Goal: Task Accomplishment & Management: Complete application form

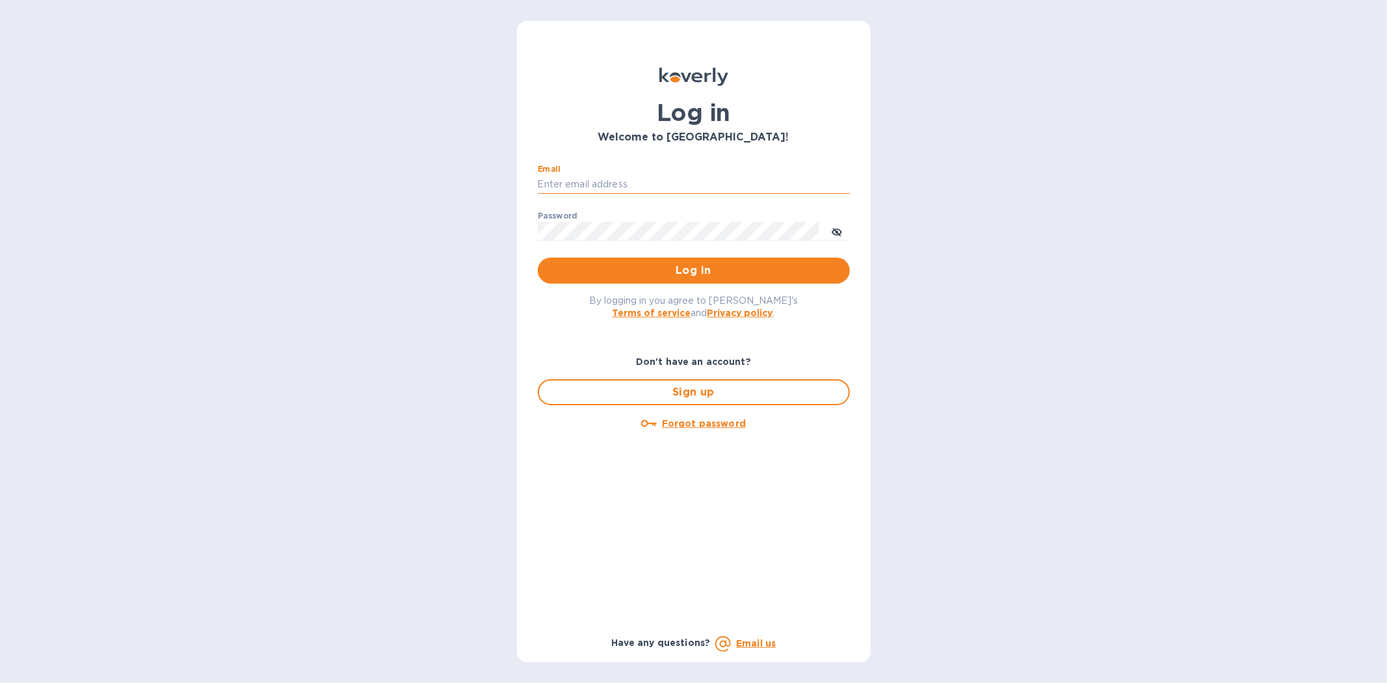
click at [602, 182] on input "Email" at bounding box center [694, 185] width 312 height 20
click at [562, 179] on input "Email" at bounding box center [694, 185] width 312 height 20
type input "kyle@seasalt.com"
click at [538, 258] on button "Log in" at bounding box center [694, 271] width 312 height 26
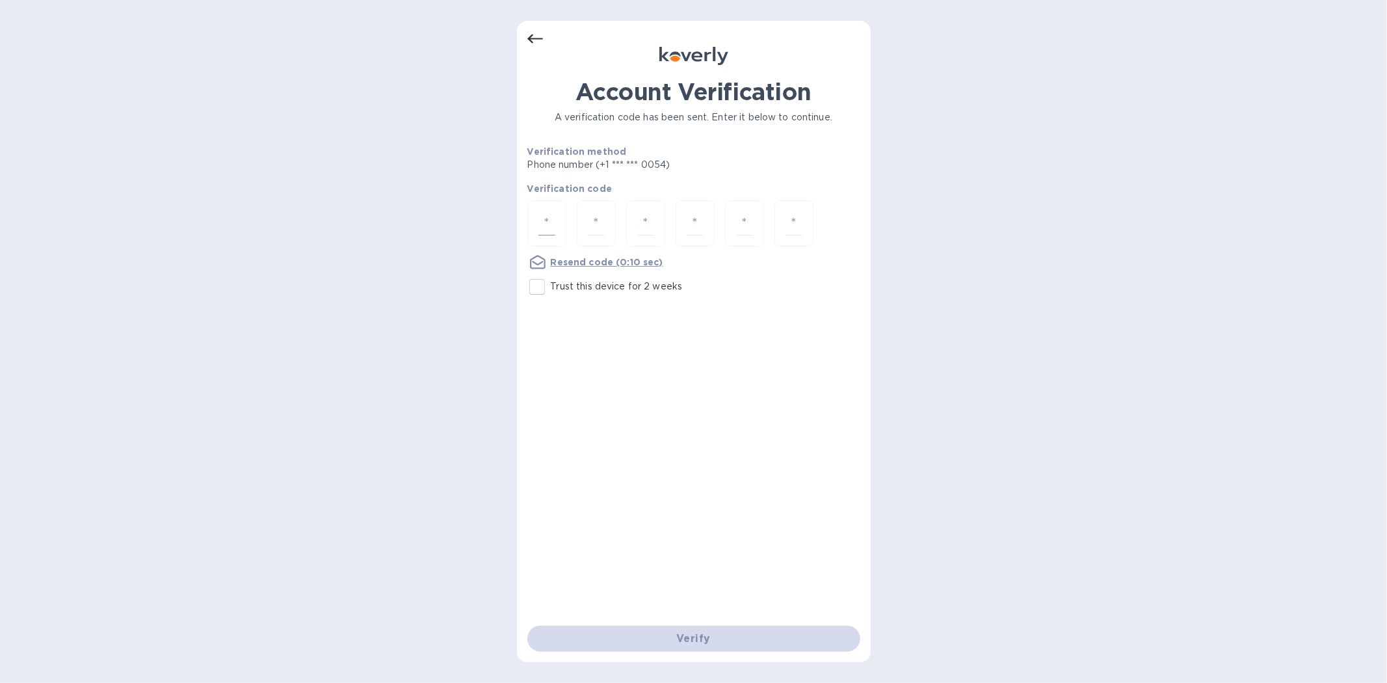
click at [550, 225] on input "number" at bounding box center [546, 223] width 17 height 24
type input "5"
type input "3"
type input "1"
type input "7"
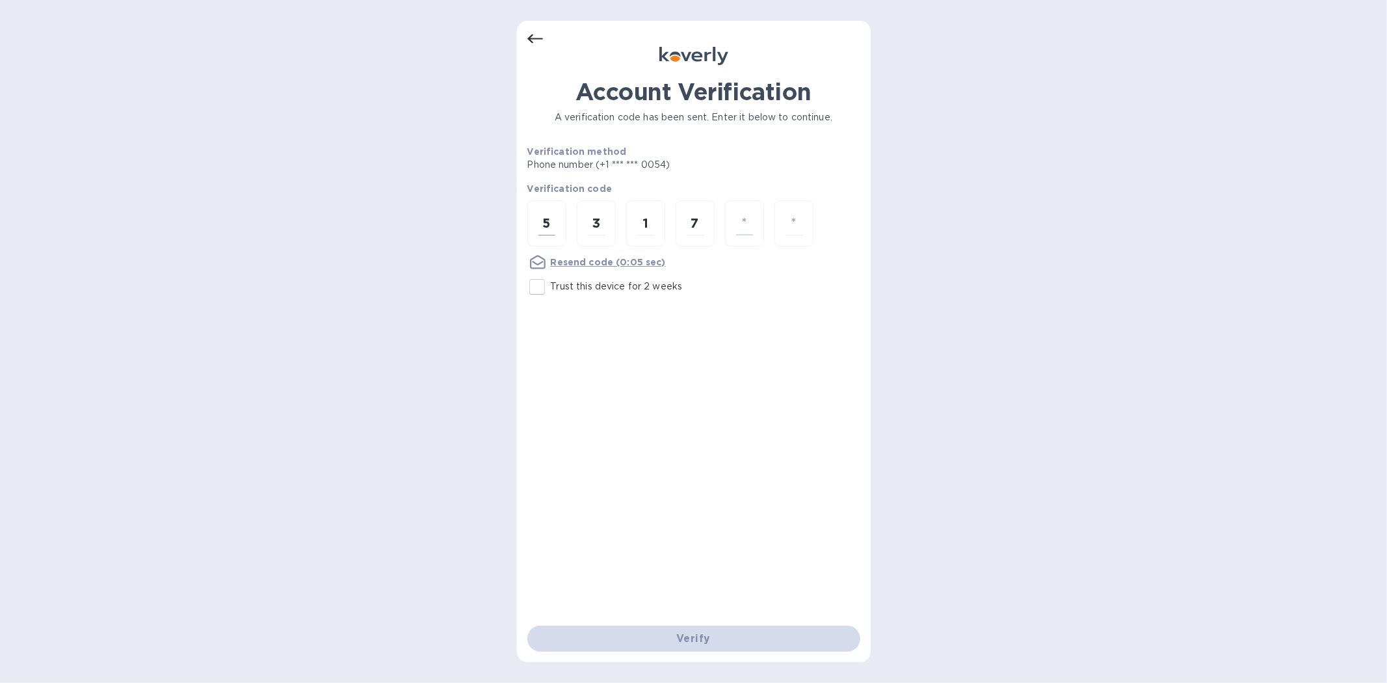
type input "2"
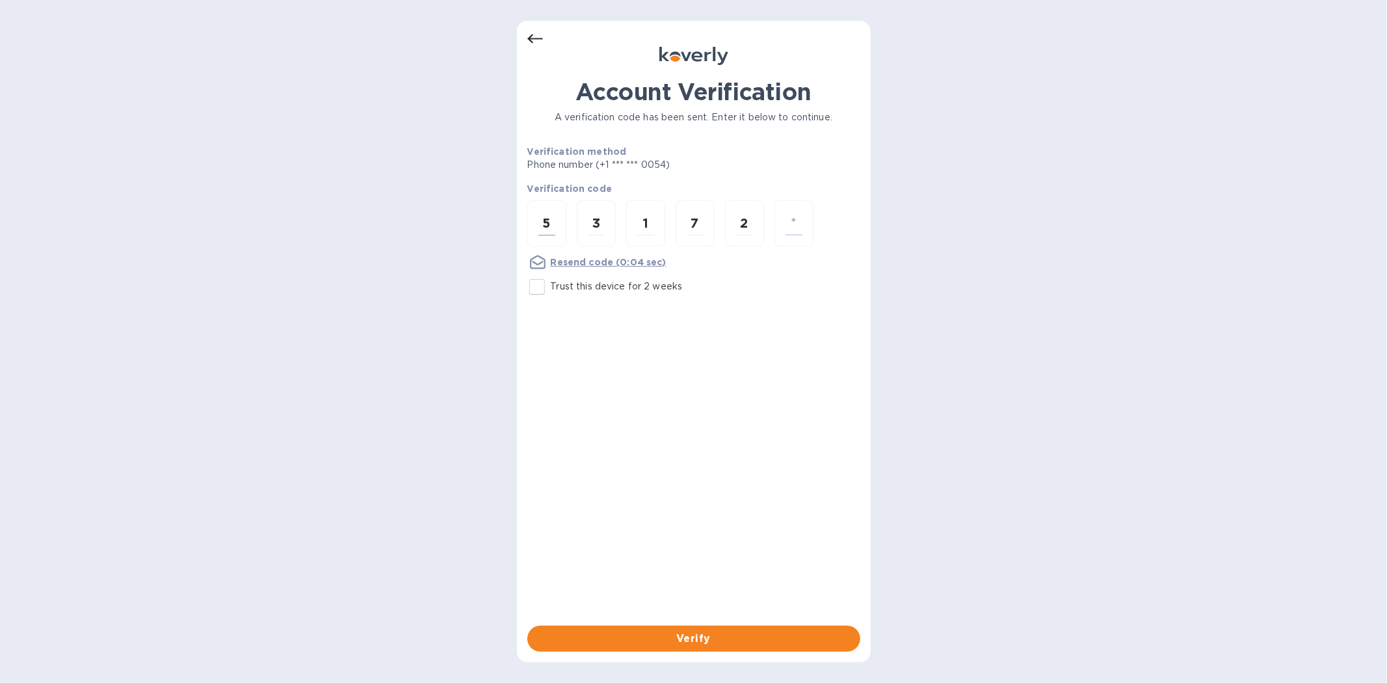
type input "3"
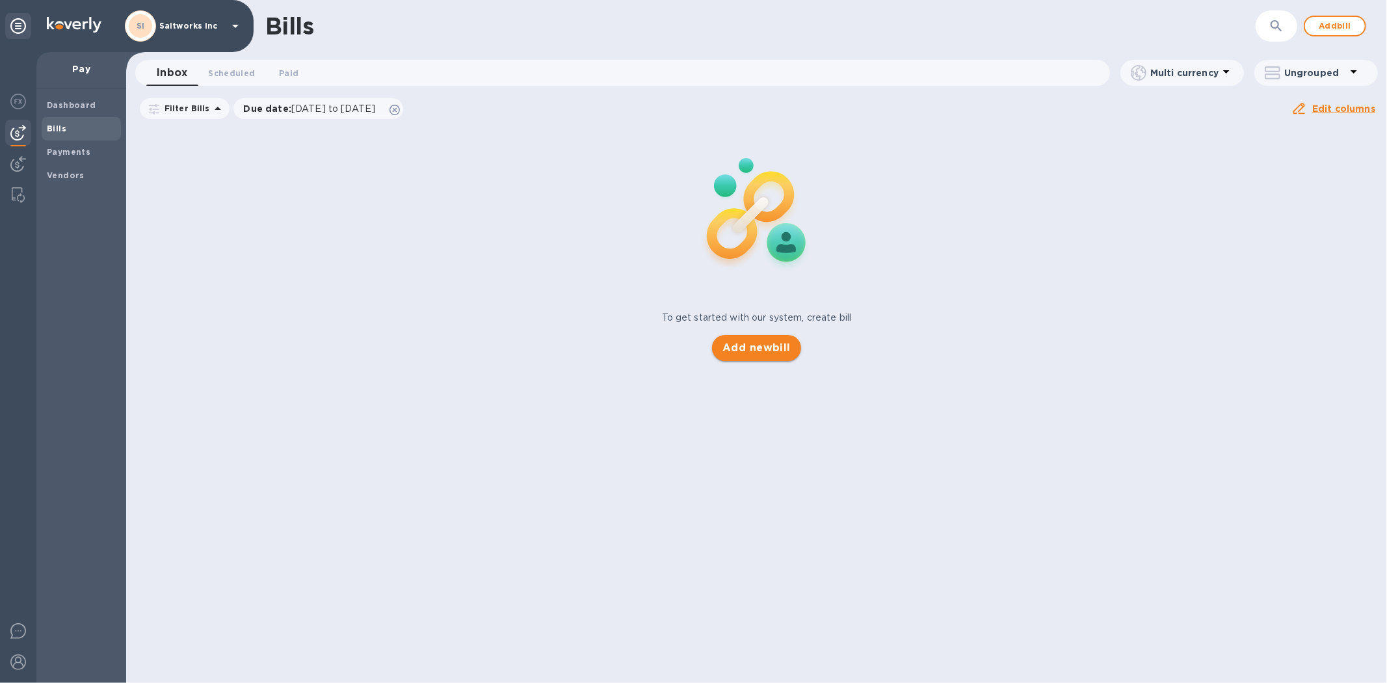
click at [742, 346] on span "Add new bill" at bounding box center [756, 348] width 68 height 16
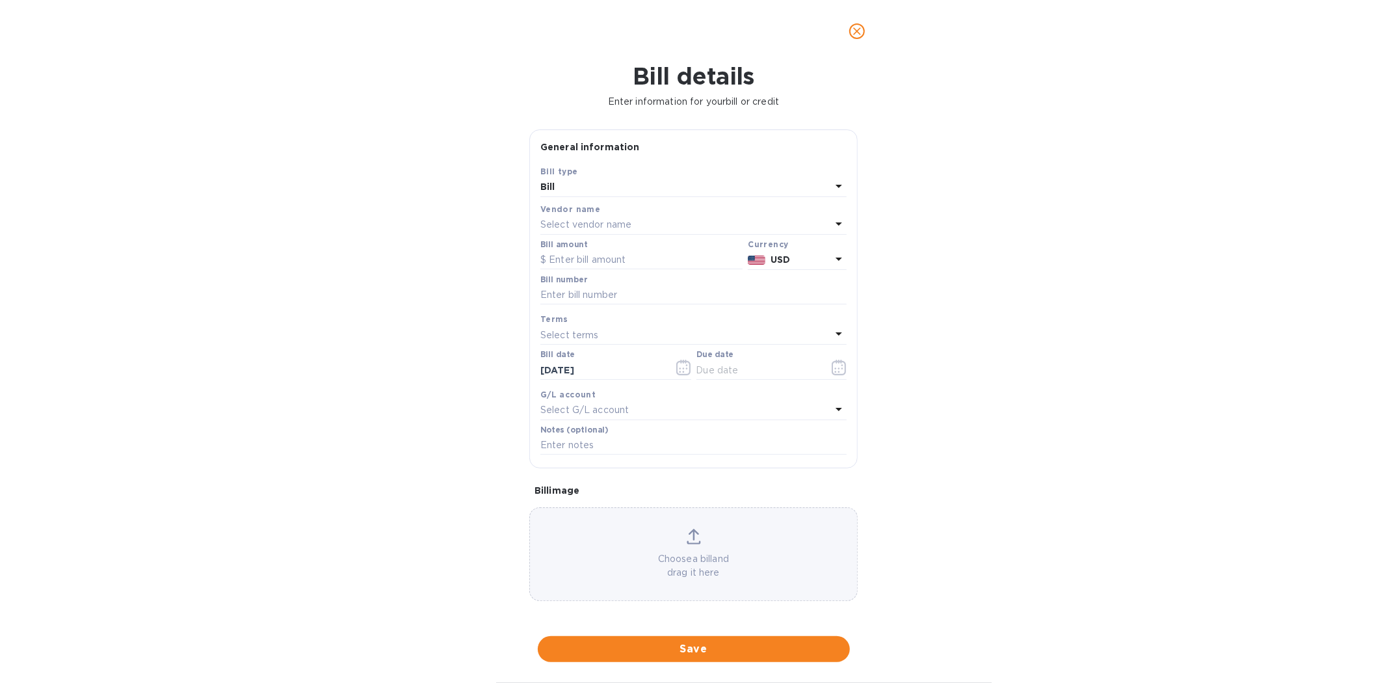
click at [587, 229] on p "Select vendor name" at bounding box center [585, 225] width 91 height 14
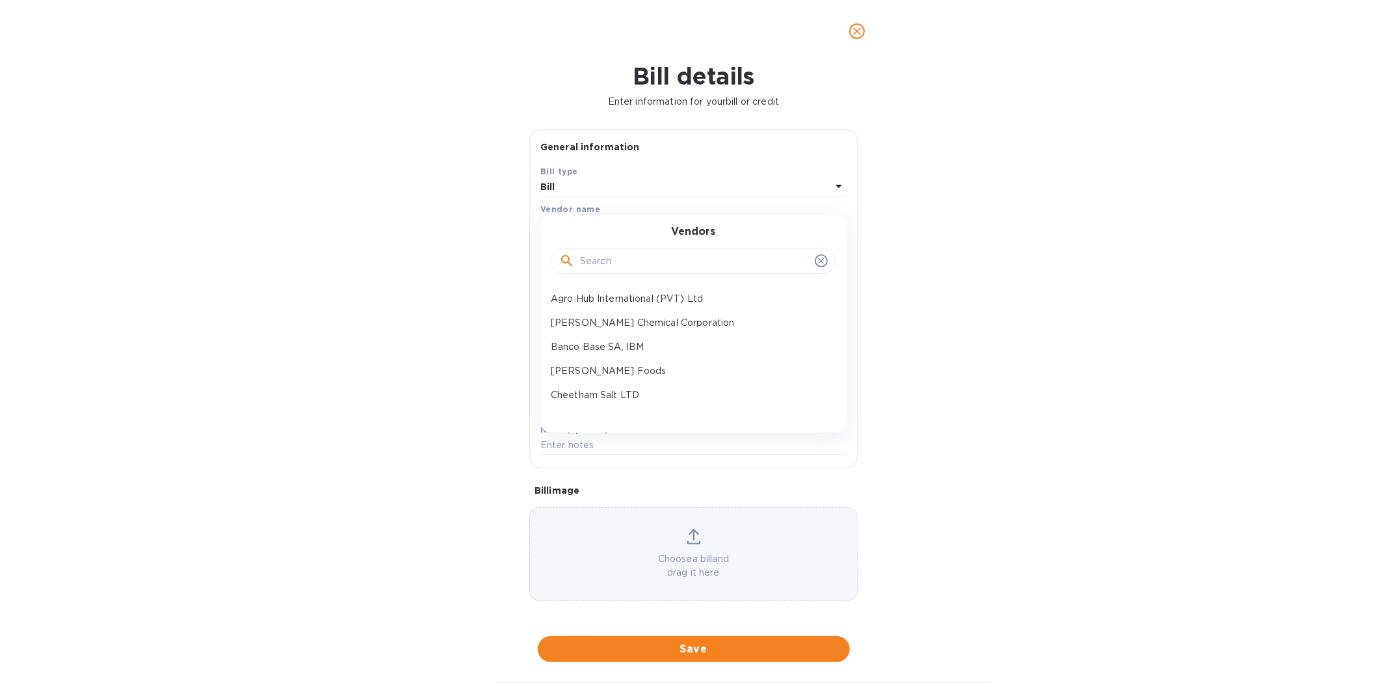
drag, startPoint x: 595, startPoint y: 251, endPoint x: 600, endPoint y: 256, distance: 6.9
click at [600, 256] on input "text" at bounding box center [695, 262] width 230 height 20
type input "les"
click at [602, 297] on p "SCA LES SALINES DE GUERANDE" at bounding box center [688, 299] width 275 height 14
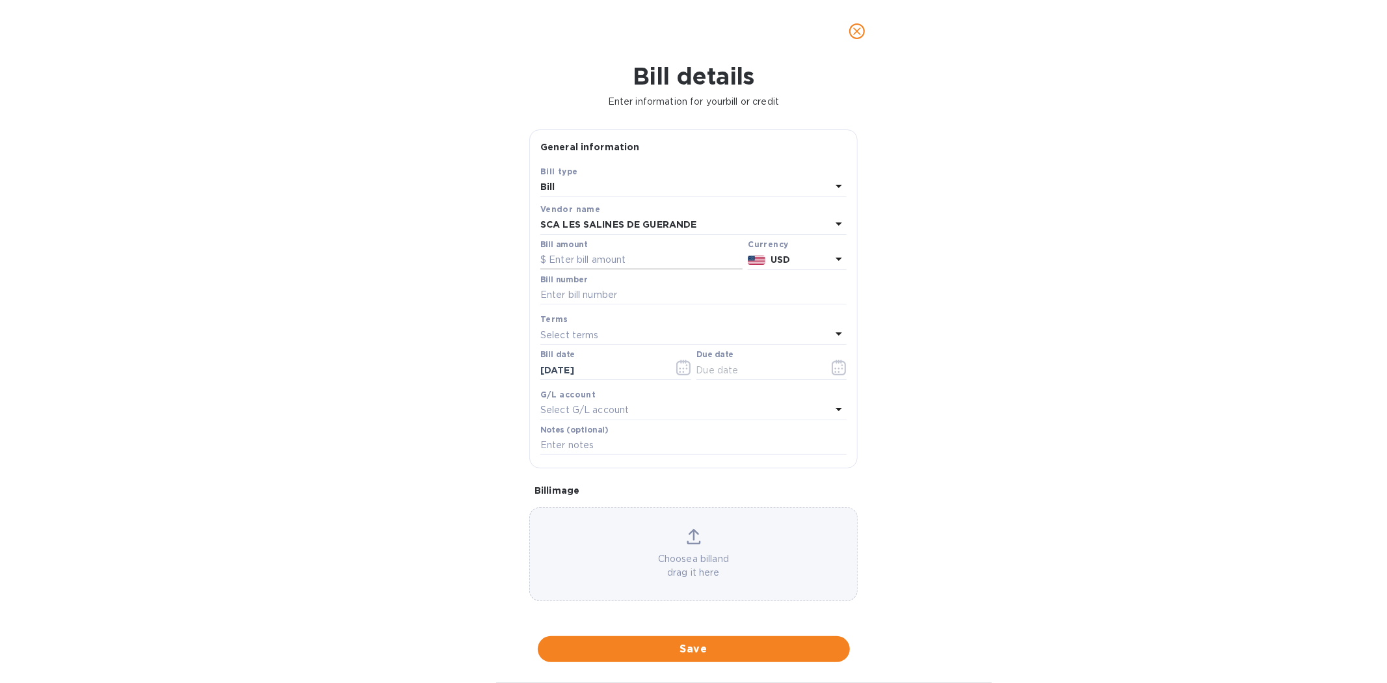
click at [601, 251] on input "text" at bounding box center [641, 260] width 202 height 20
click at [791, 258] on p "USD" at bounding box center [801, 260] width 60 height 14
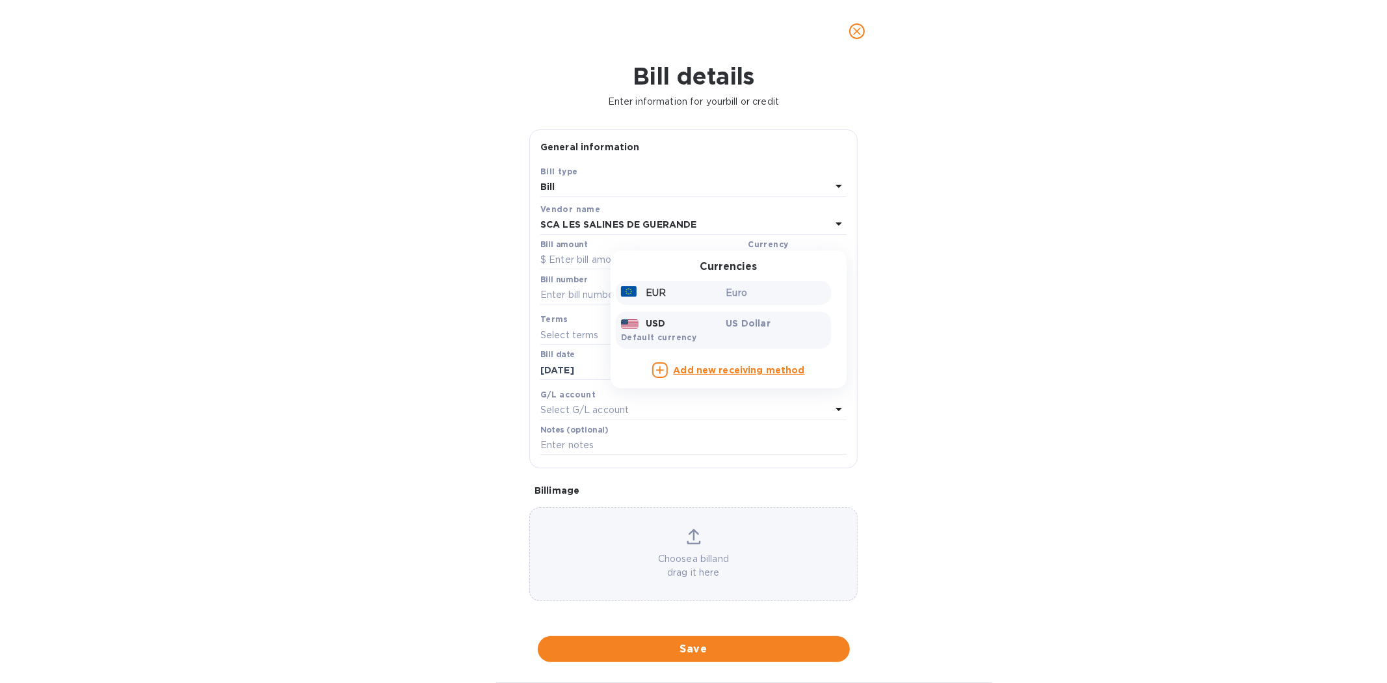
click at [651, 297] on p "EUR" at bounding box center [656, 293] width 20 height 14
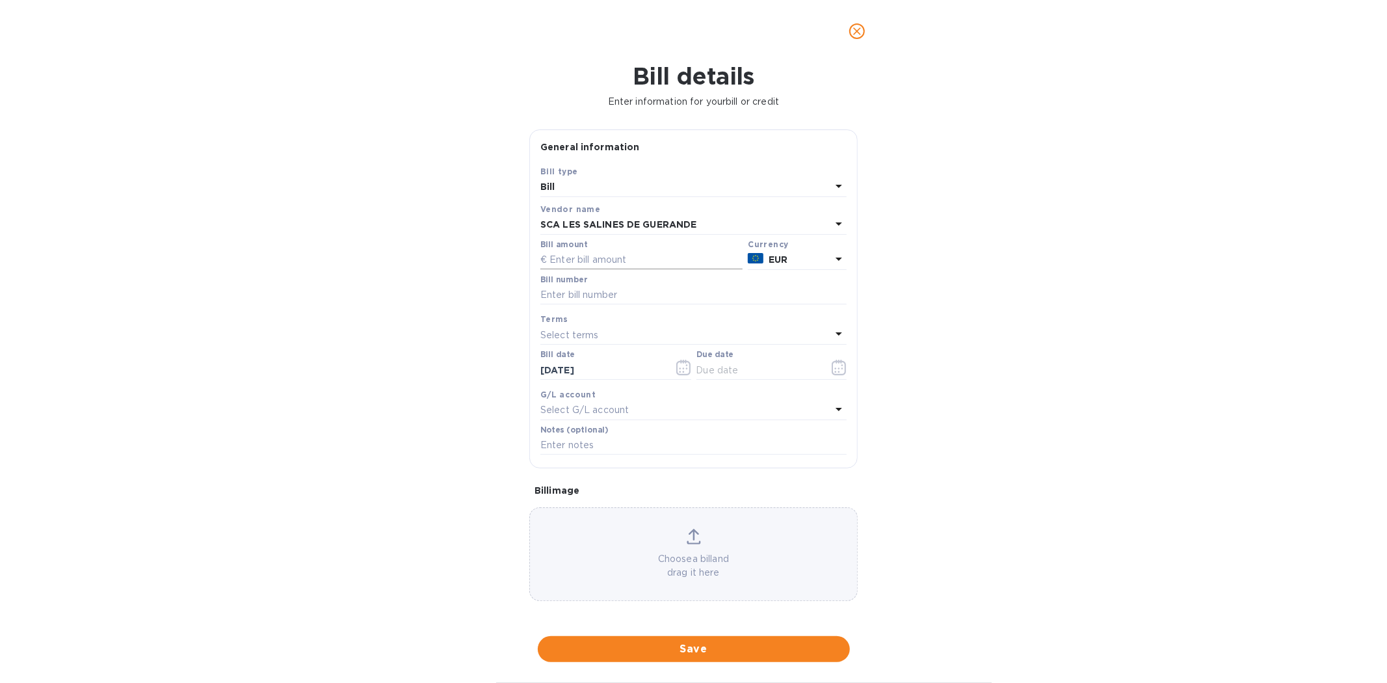
click at [577, 263] on input "text" at bounding box center [641, 260] width 202 height 20
type input "26,028.77"
click at [707, 295] on input "SaltWorks CDV130530 PO 144512" at bounding box center [693, 295] width 306 height 20
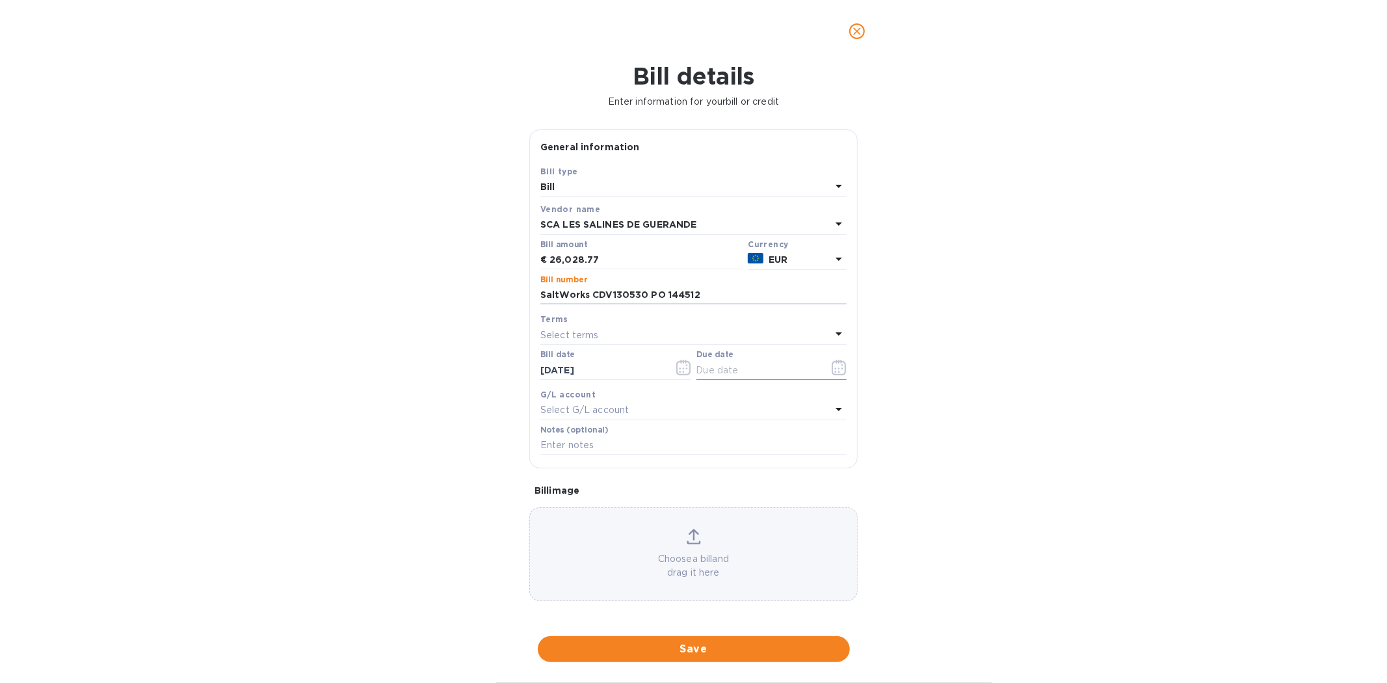
type input "SaltWorks CDV130530 PO 144512"
click at [832, 369] on icon "button" at bounding box center [839, 368] width 15 height 16
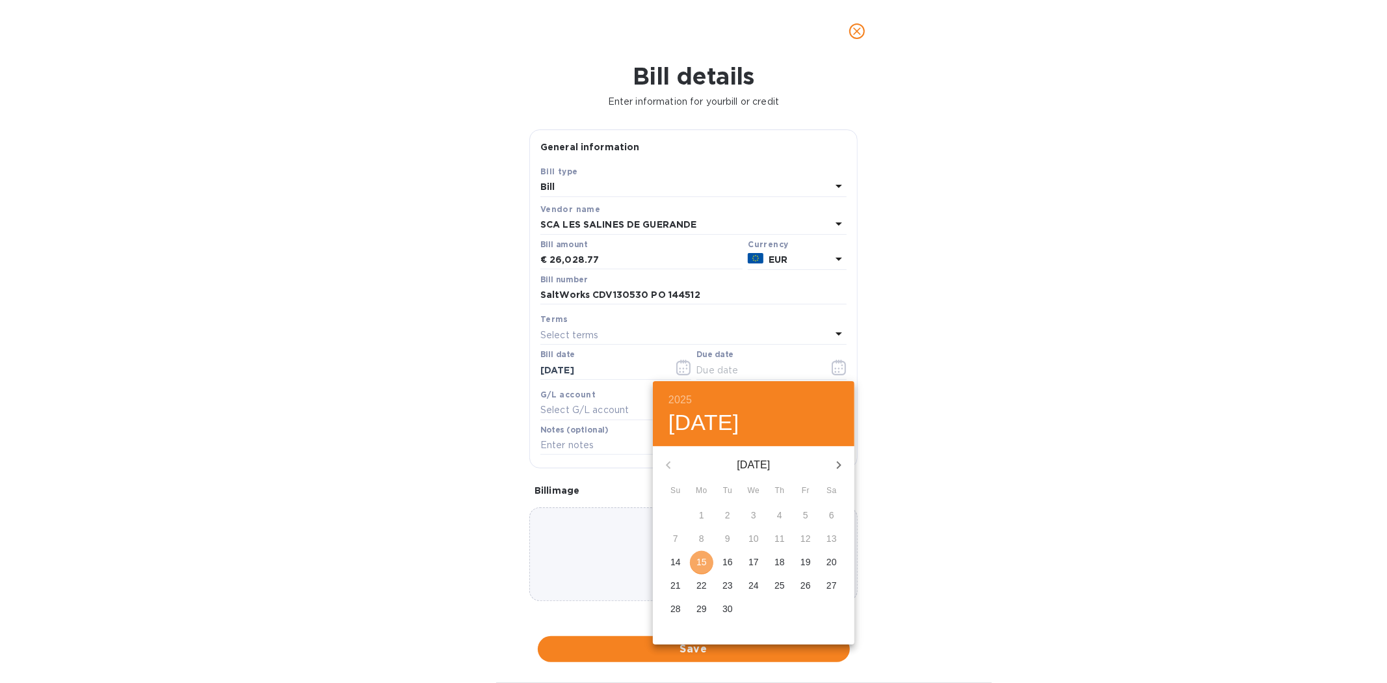
click at [702, 563] on p "15" at bounding box center [701, 561] width 10 height 13
type input "[DATE]"
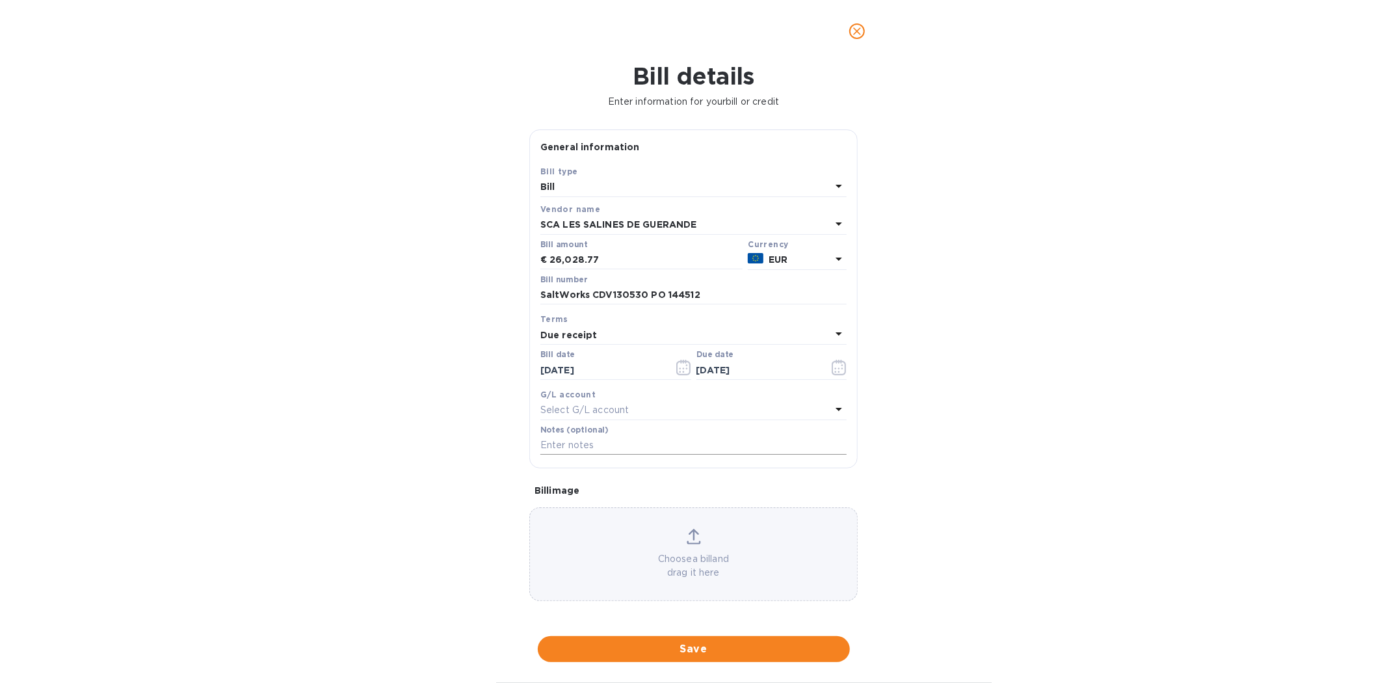
click at [583, 449] on input "text" at bounding box center [693, 446] width 306 height 20
paste input "SaltWorks CDV130530 PO 144512"
type input "SaltWorks CDV130530 PO 144512"
click at [775, 553] on p "Choose a bill and drag it here" at bounding box center [693, 564] width 327 height 27
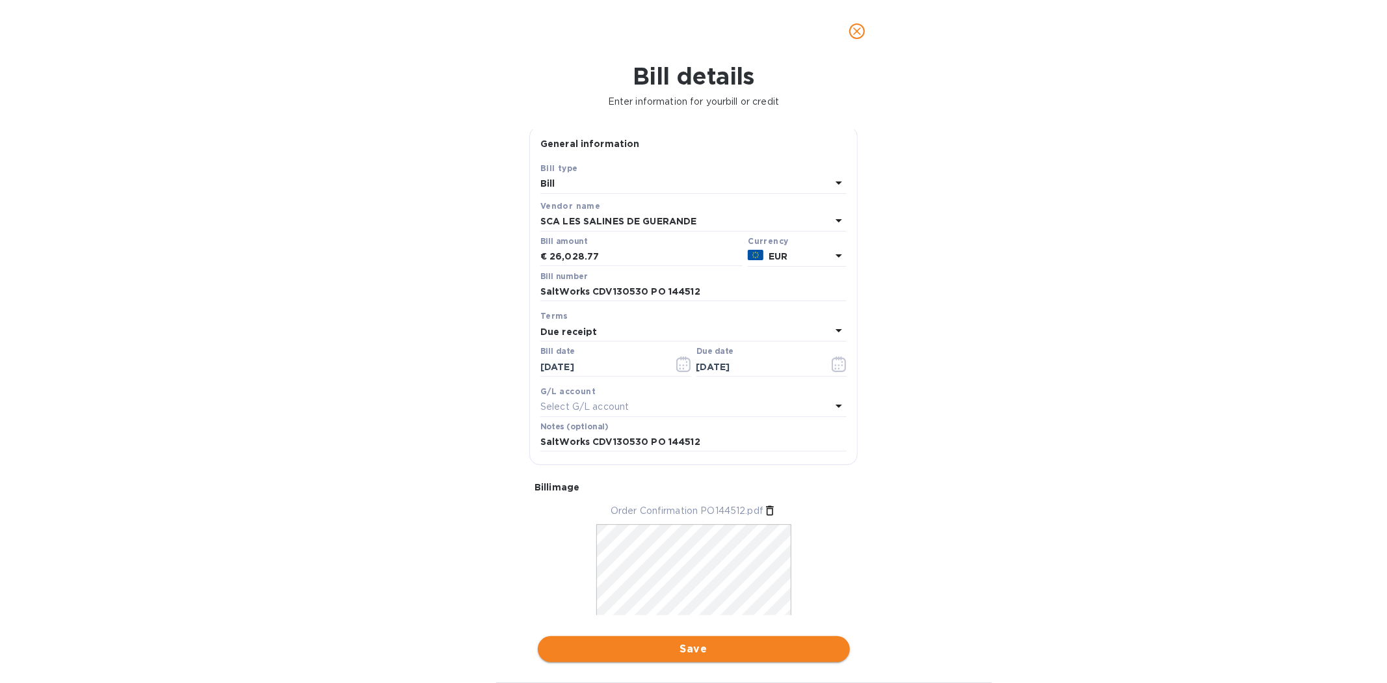
click at [690, 652] on span "Save" at bounding box center [693, 649] width 291 height 16
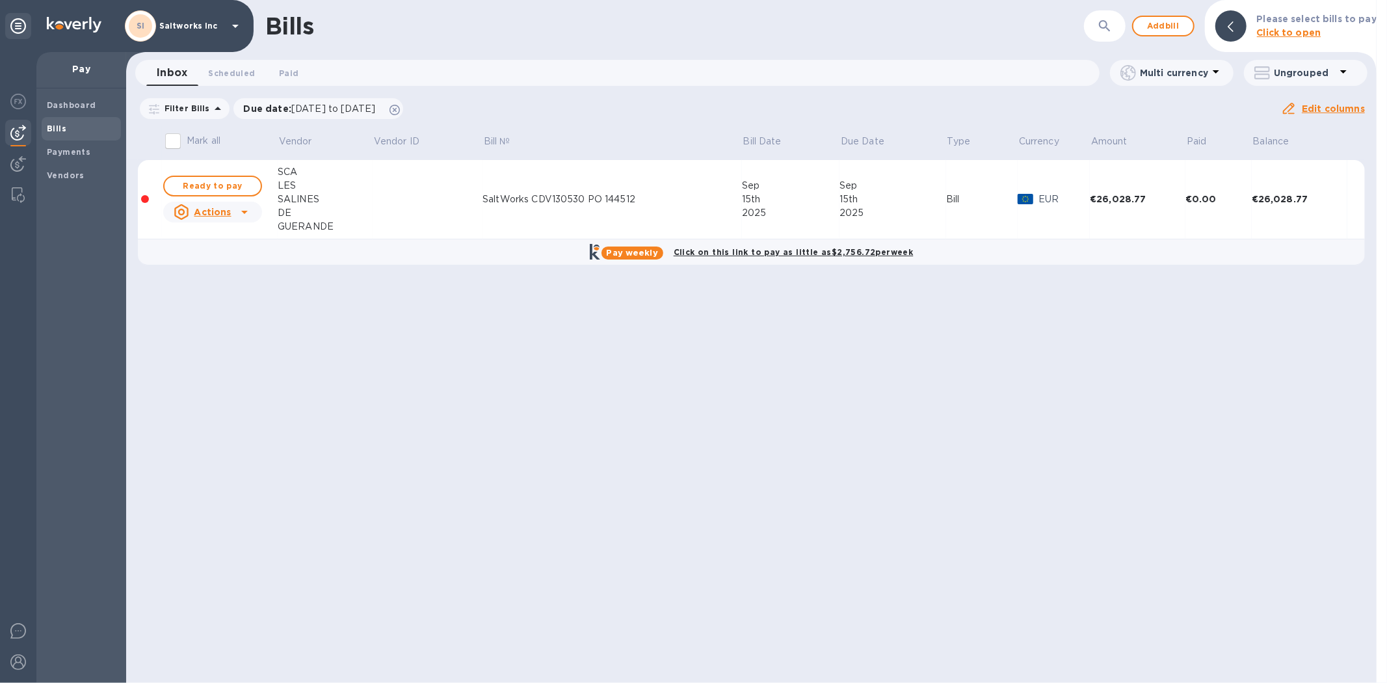
click at [535, 450] on div "Bills ​ Add bill Please select bills to pay Click to open Inbox 0 Scheduled 0 P…" at bounding box center [751, 341] width 1250 height 683
